Goal: Information Seeking & Learning: Learn about a topic

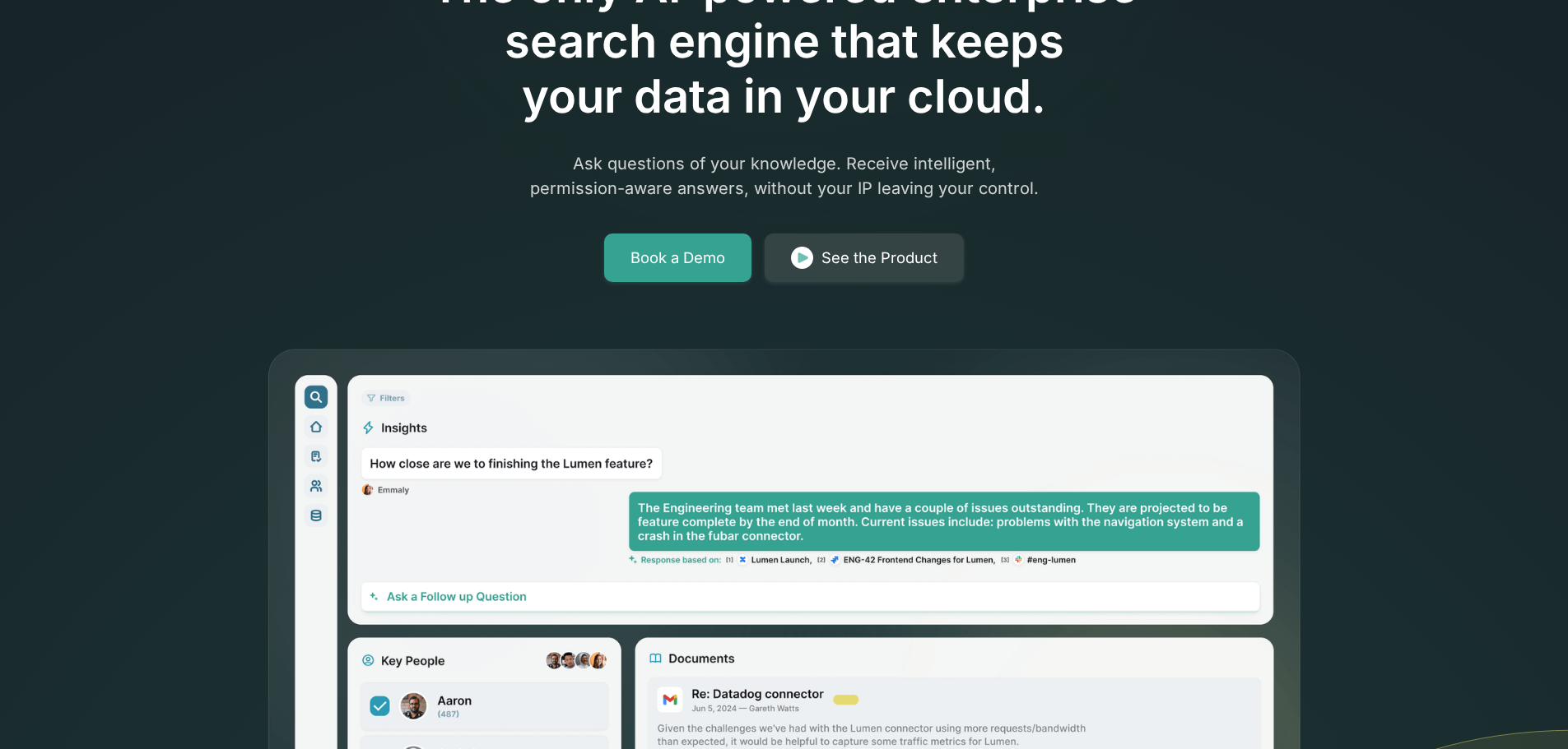
scroll to position [164, 0]
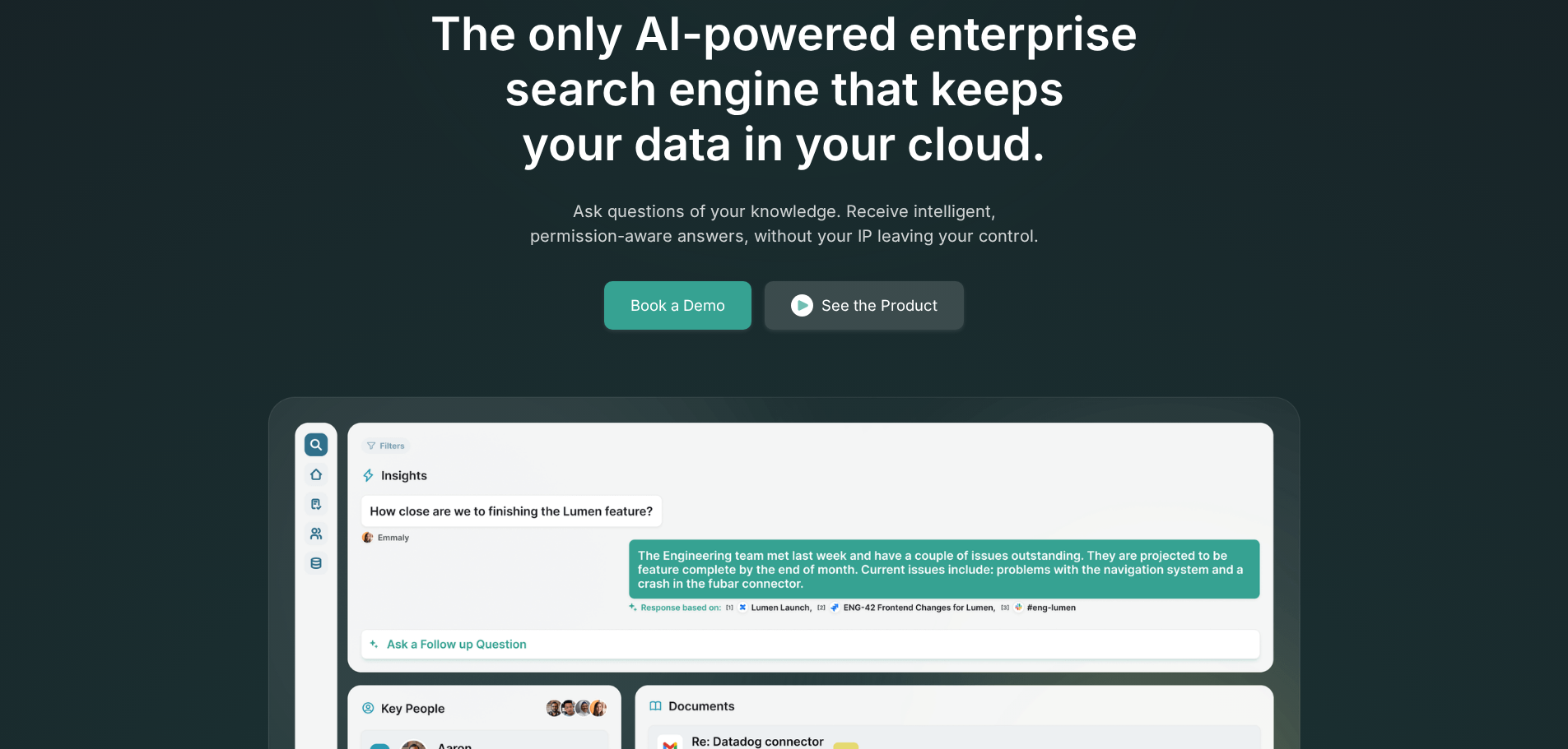
click at [828, 306] on div "See the Product" at bounding box center [879, 305] width 116 height 23
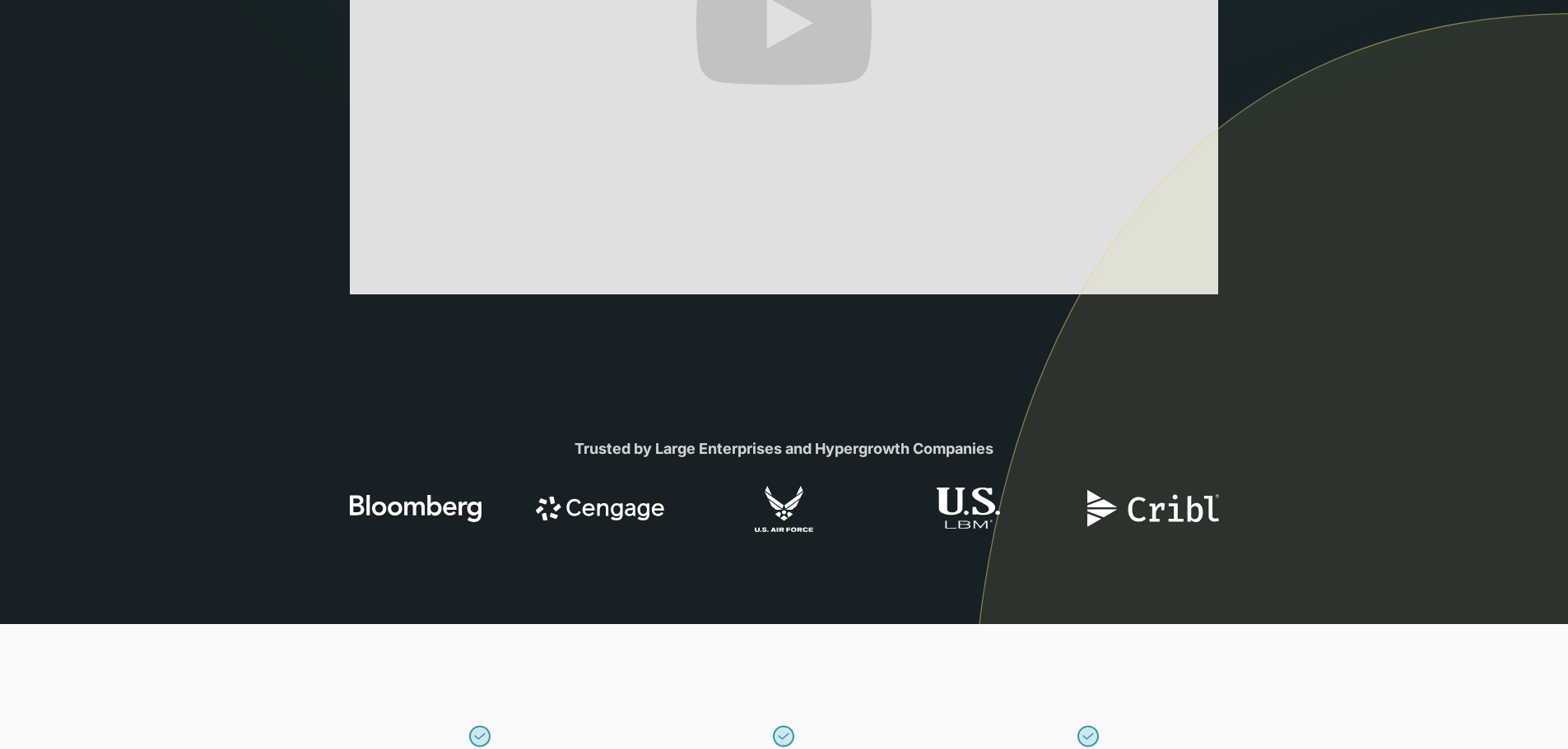
scroll to position [247, 0]
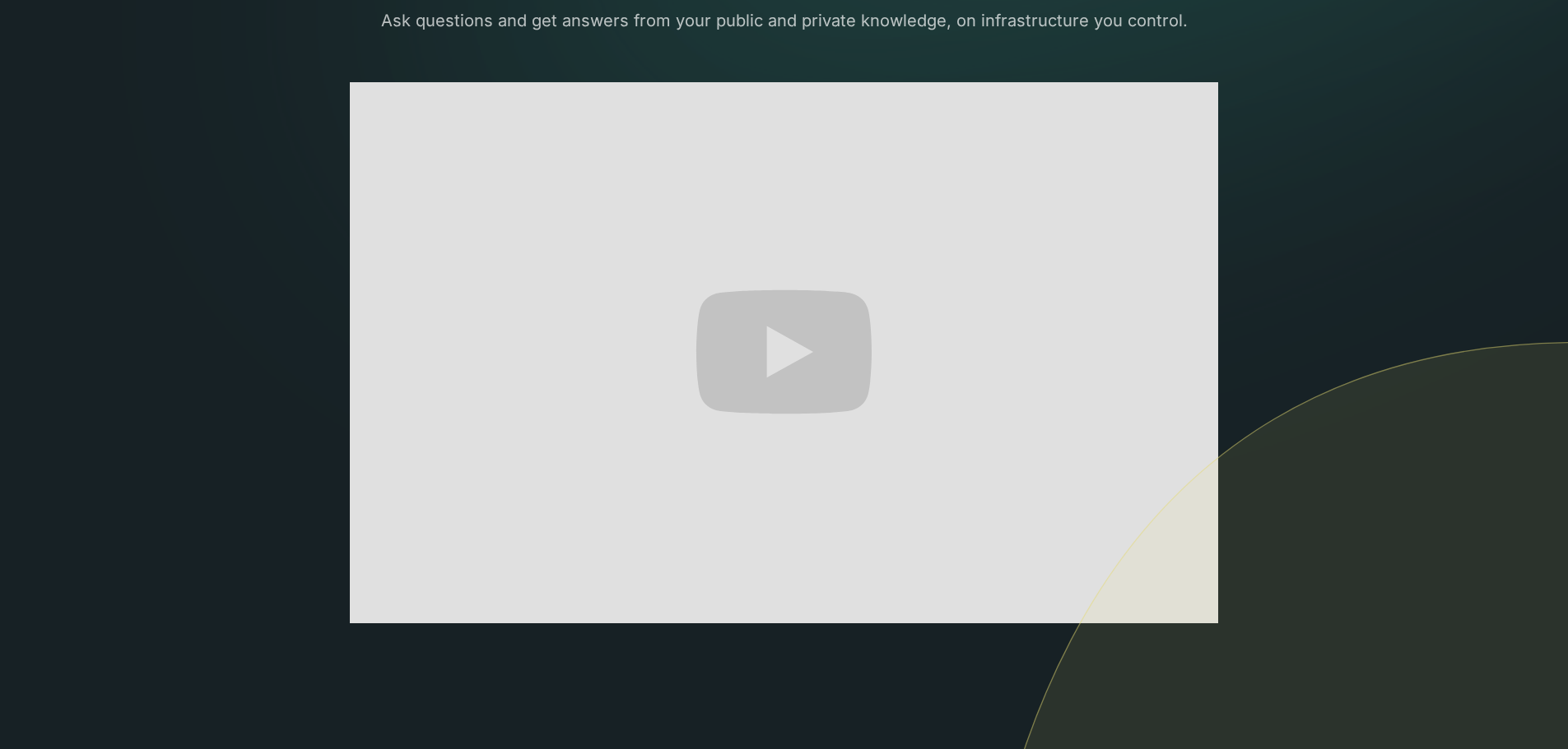
click at [1279, 240] on div "The only AI-powered enterprise search engine that's self-hosted and private. As…" at bounding box center [784, 419] width 1003 height 1068
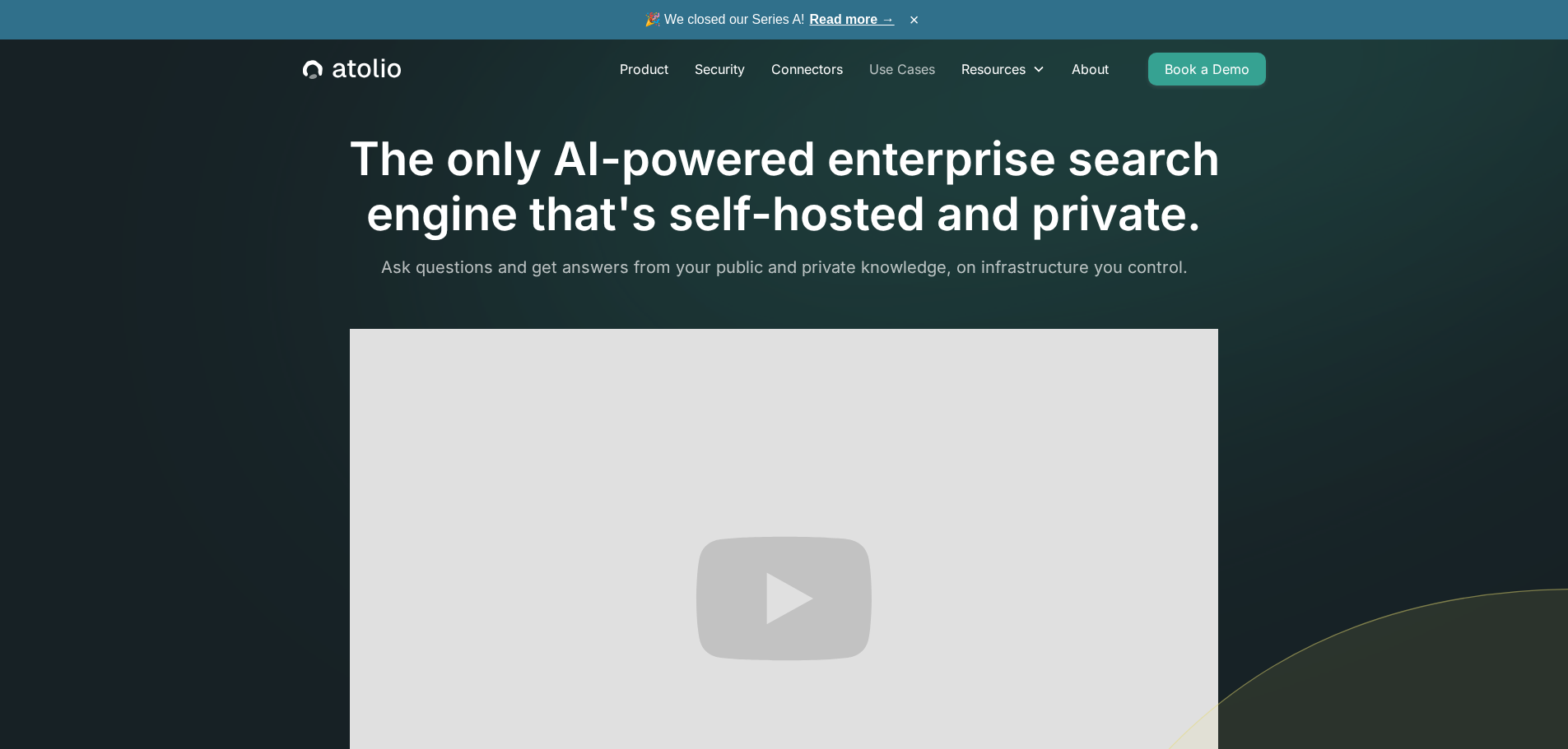
click at [915, 64] on link "Use Cases" at bounding box center [902, 68] width 93 height 33
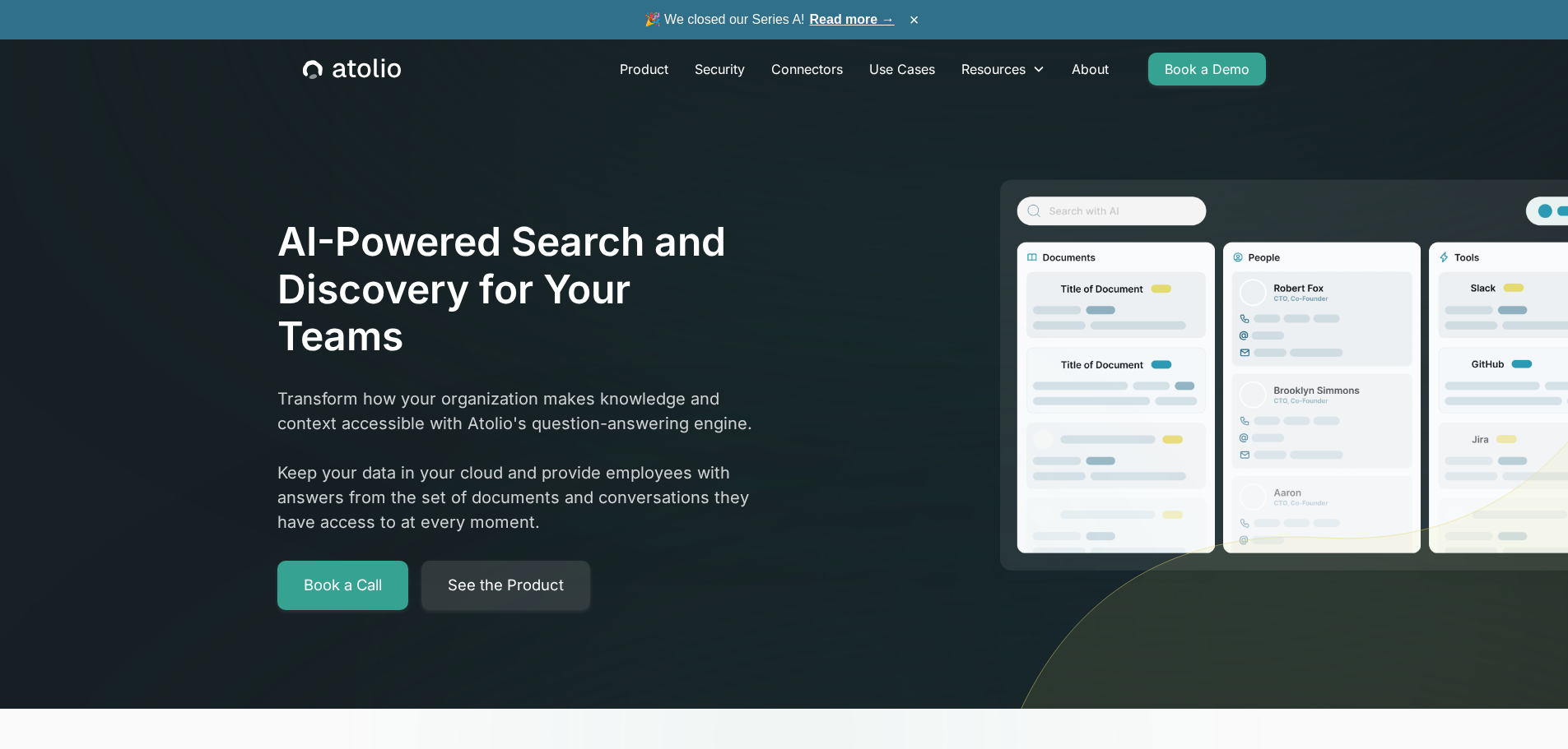
drag, startPoint x: 1144, startPoint y: 327, endPoint x: 903, endPoint y: 323, distance: 241.0
click at [903, 323] on div "AI-Powered Search and Discovery for Your Teams Transform how your organization …" at bounding box center [784, 413] width 1053 height 391
click at [913, 71] on link "Use Cases" at bounding box center [902, 68] width 93 height 33
